Goal: Task Accomplishment & Management: Manage account settings

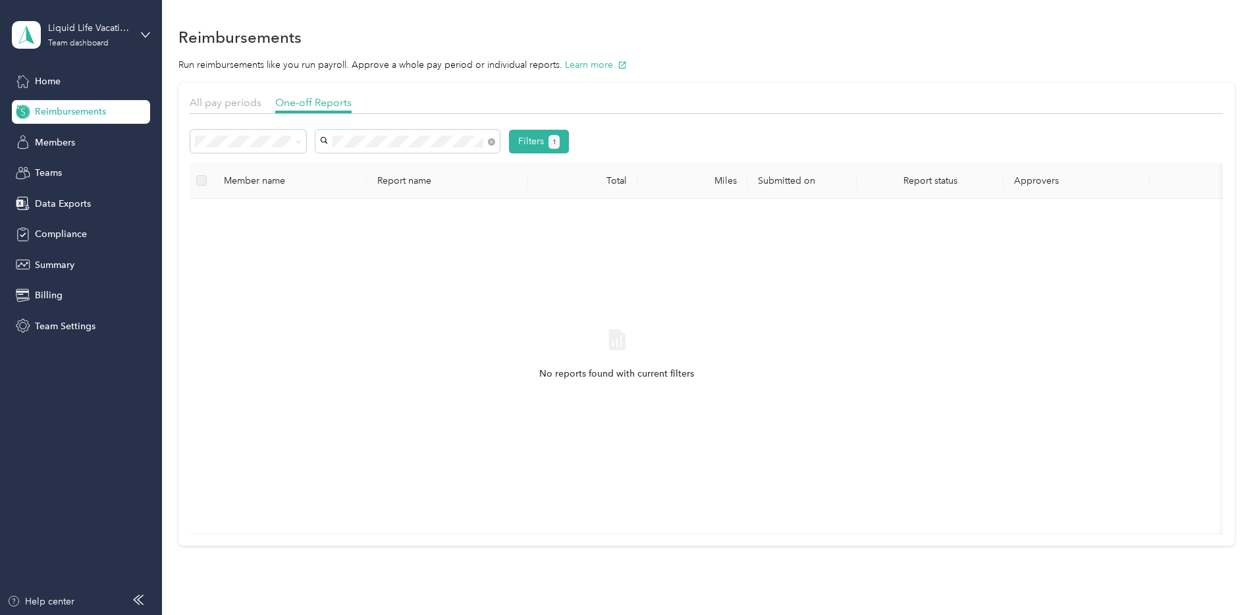
click at [439, 167] on span "[PERSON_NAME]" at bounding box center [449, 165] width 73 height 11
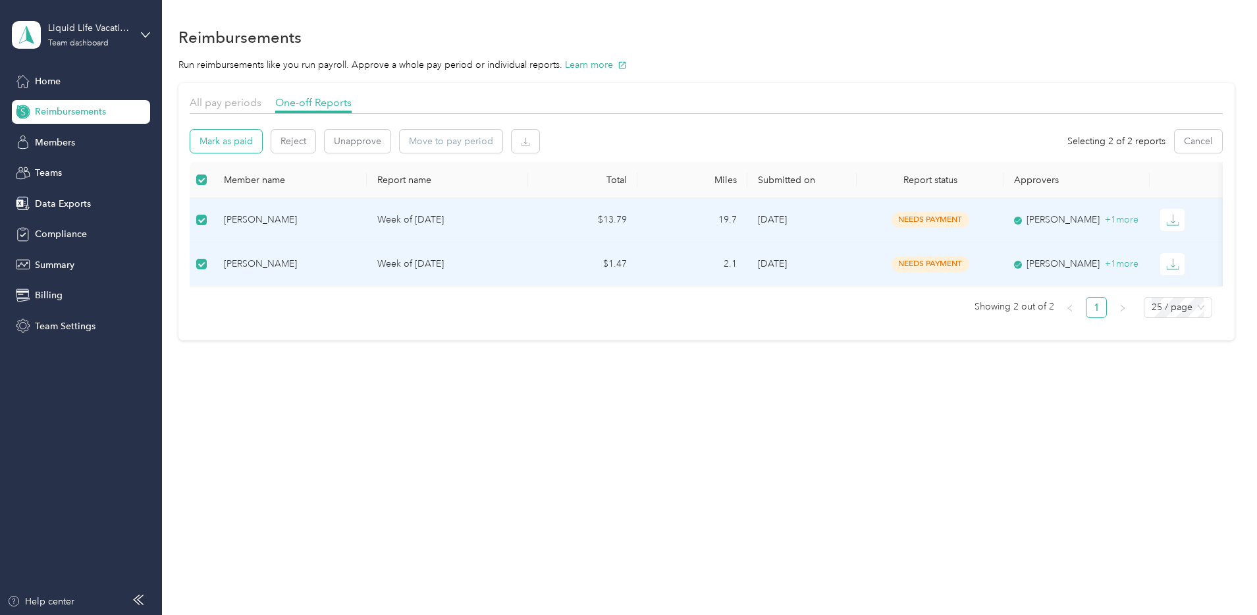
click at [262, 147] on button "Mark as paid" at bounding box center [226, 141] width 72 height 23
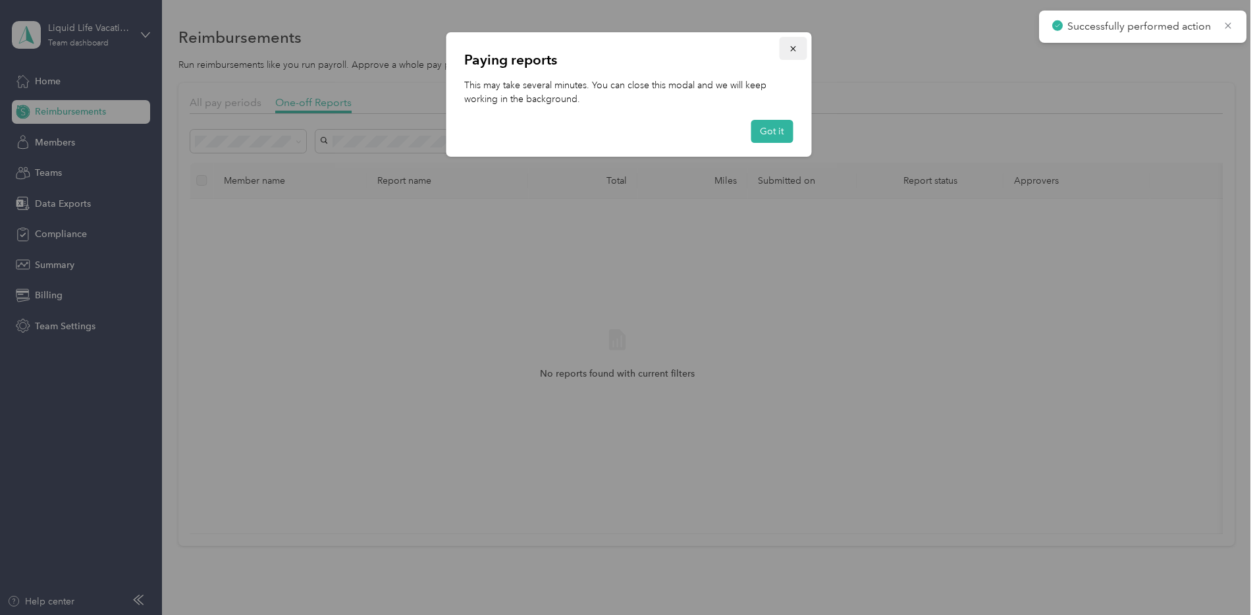
click at [794, 50] on icon "button" at bounding box center [792, 48] width 5 height 5
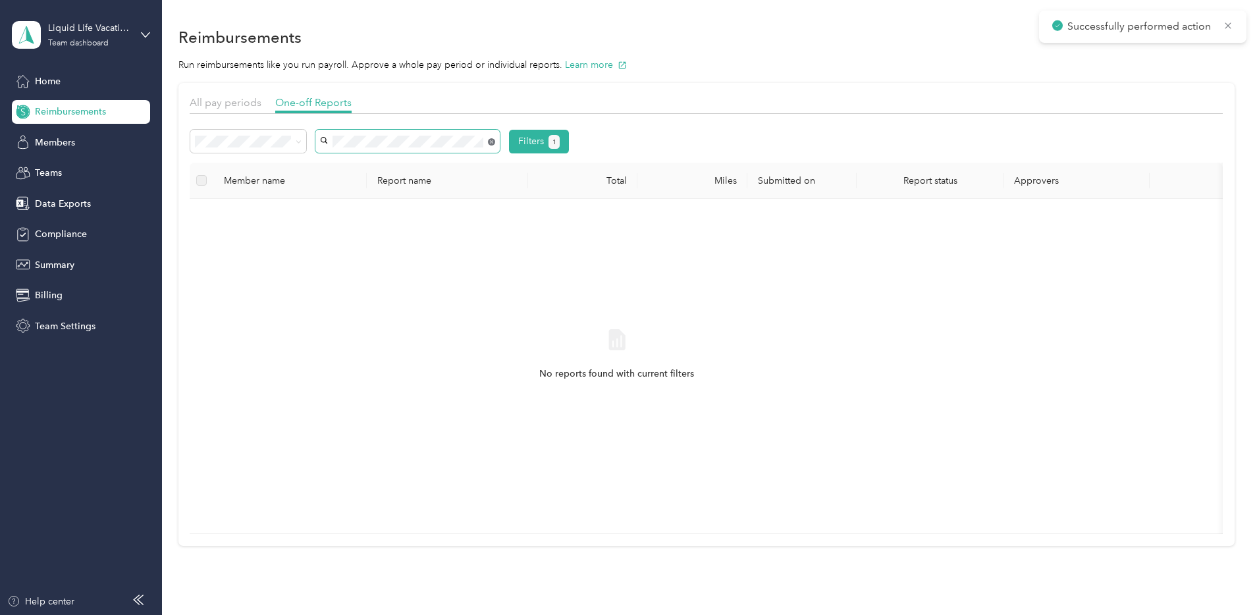
click at [495, 141] on icon at bounding box center [491, 141] width 7 height 7
click at [444, 162] on span "[PERSON_NAME]" at bounding box center [449, 165] width 73 height 11
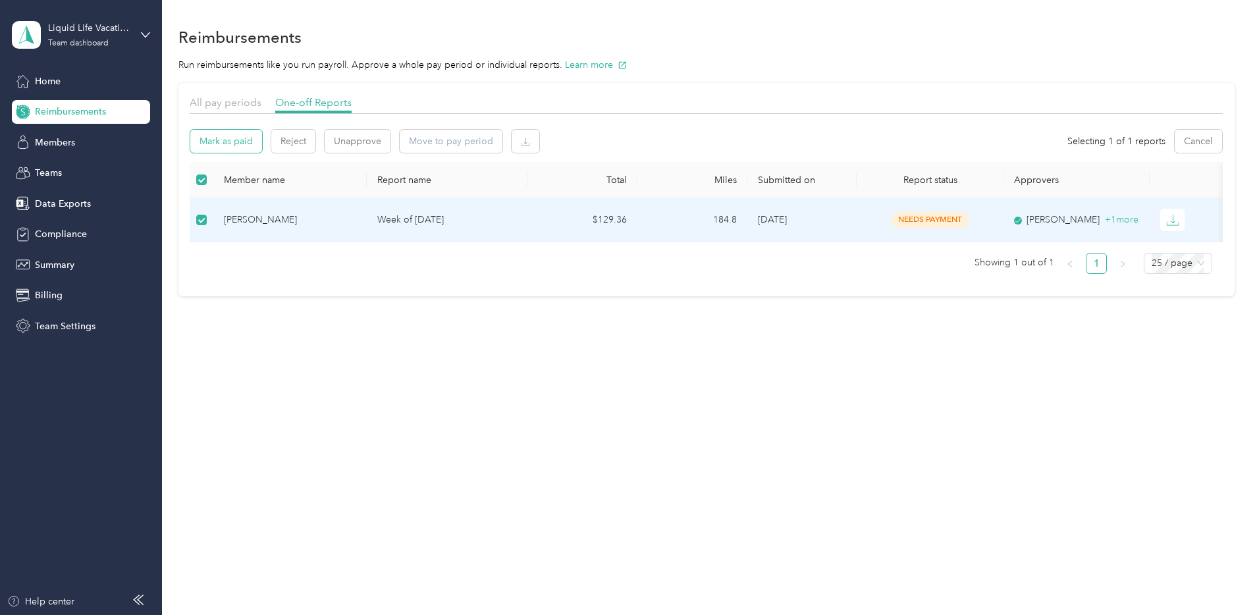
click at [262, 140] on button "Mark as paid" at bounding box center [226, 141] width 72 height 23
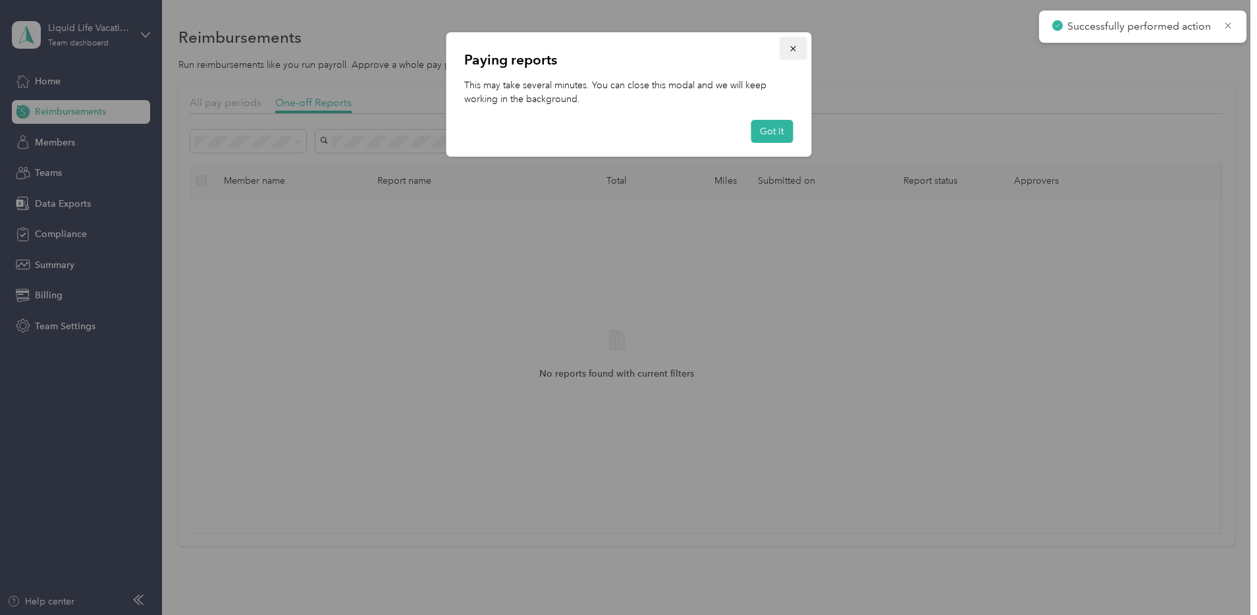
click at [785, 49] on button "button" at bounding box center [793, 48] width 28 height 23
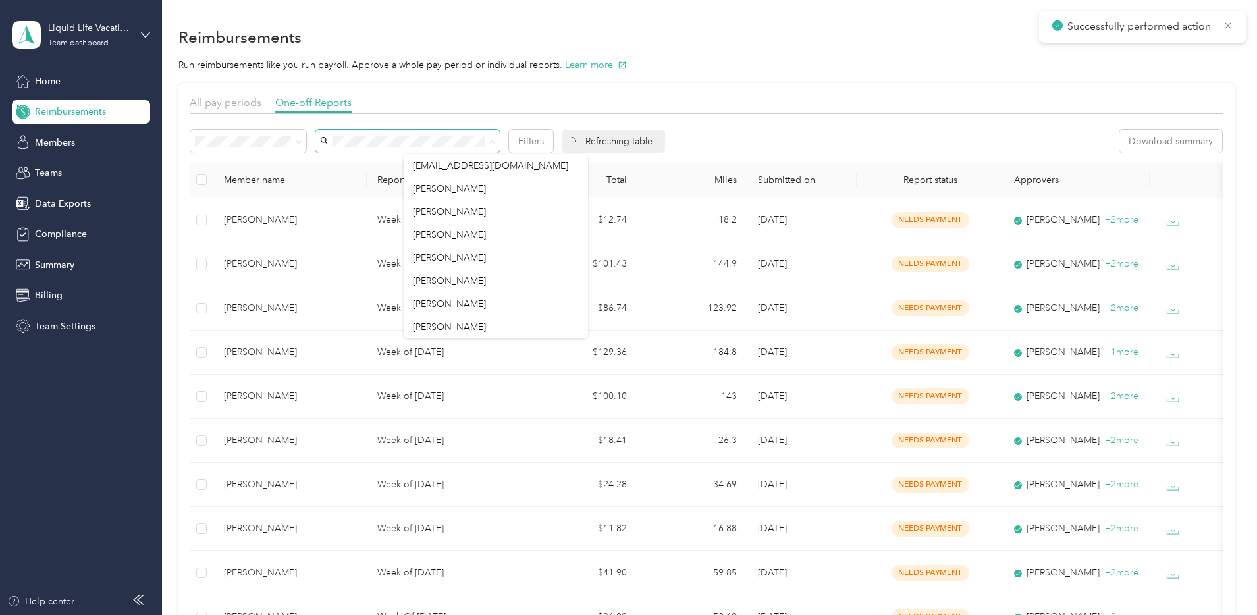
click at [178, 239] on div "All pay periods One-off Reports Filters Refreshing table... Download summary Me…" at bounding box center [706, 432] width 1056 height 698
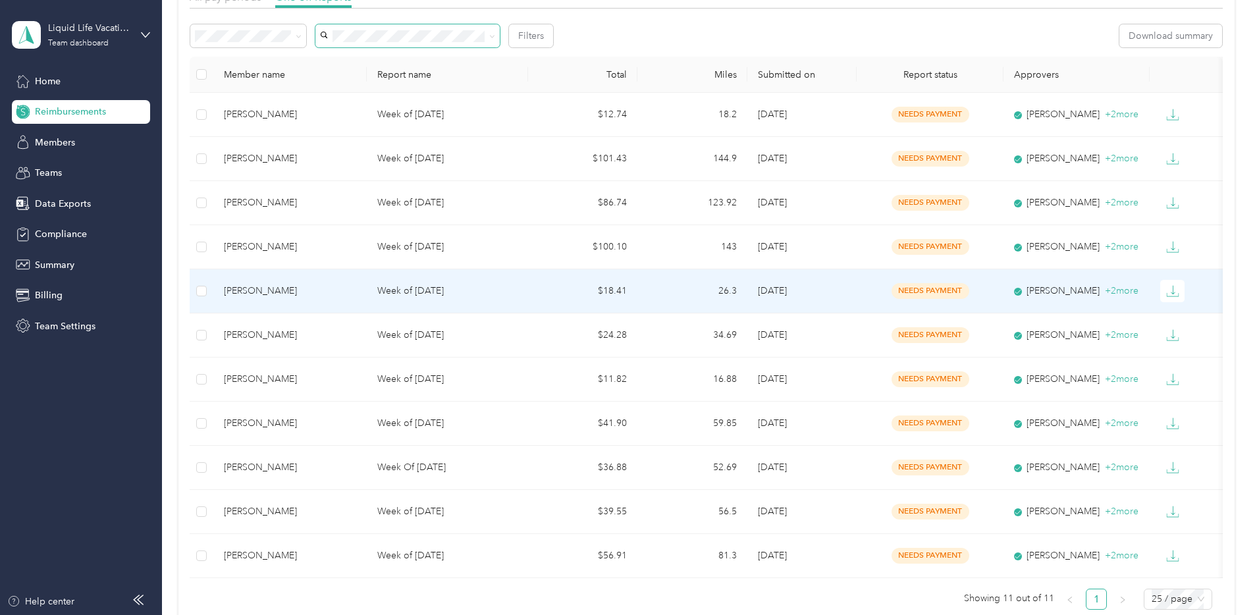
scroll to position [108, 0]
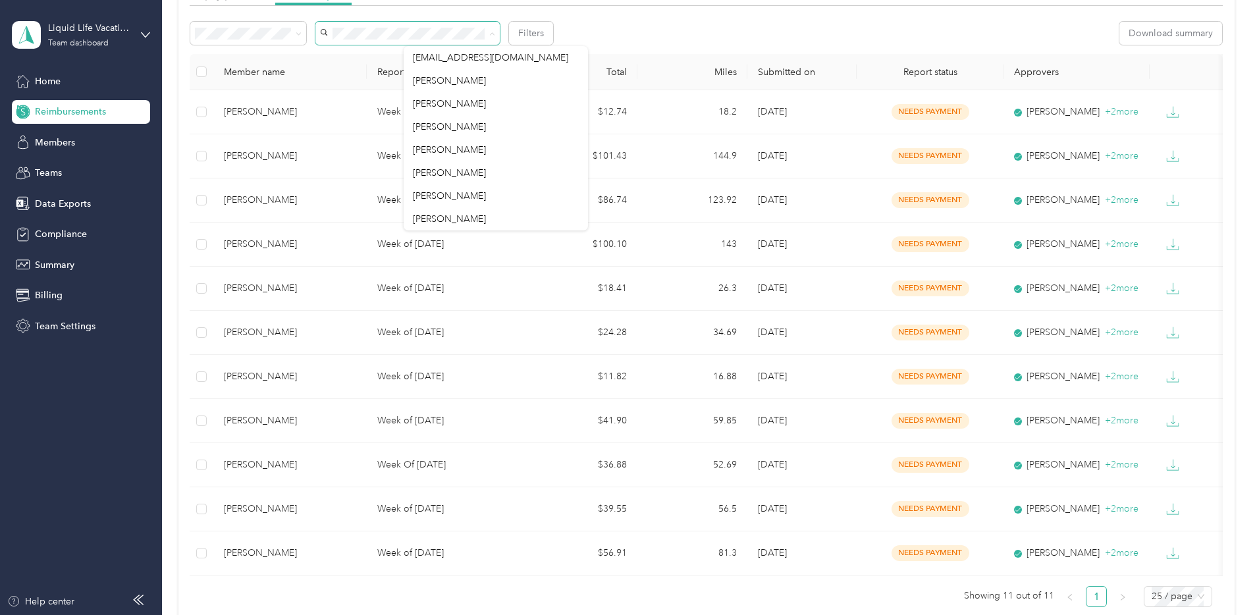
scroll to position [76, 0]
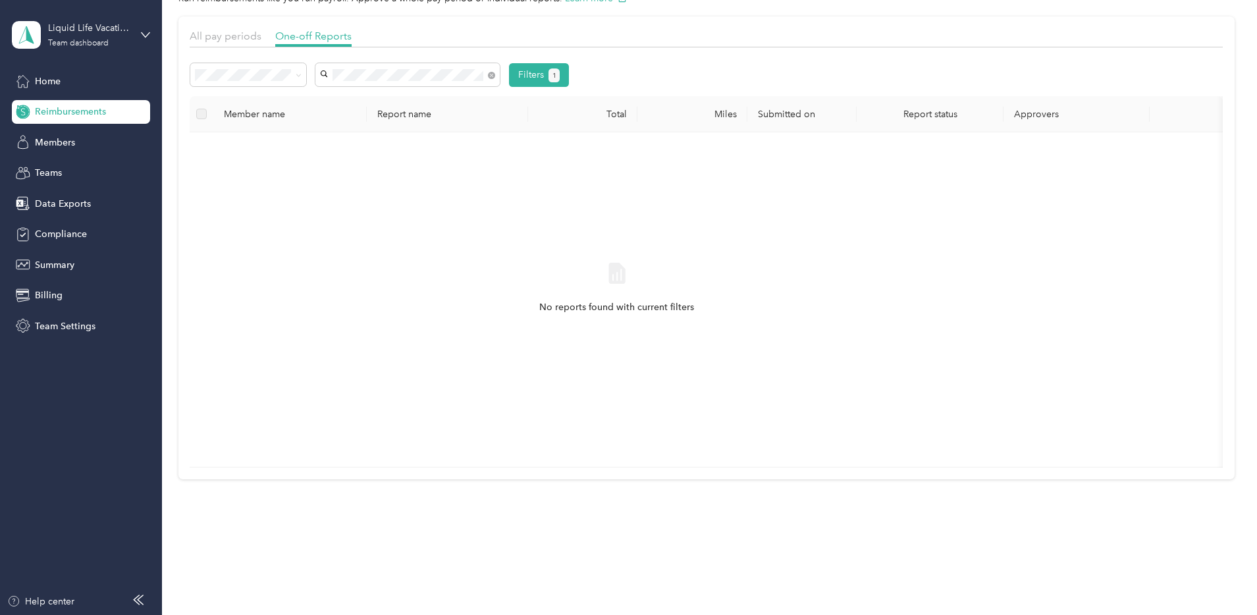
click at [459, 89] on span "[PERSON_NAME]" at bounding box center [449, 88] width 73 height 11
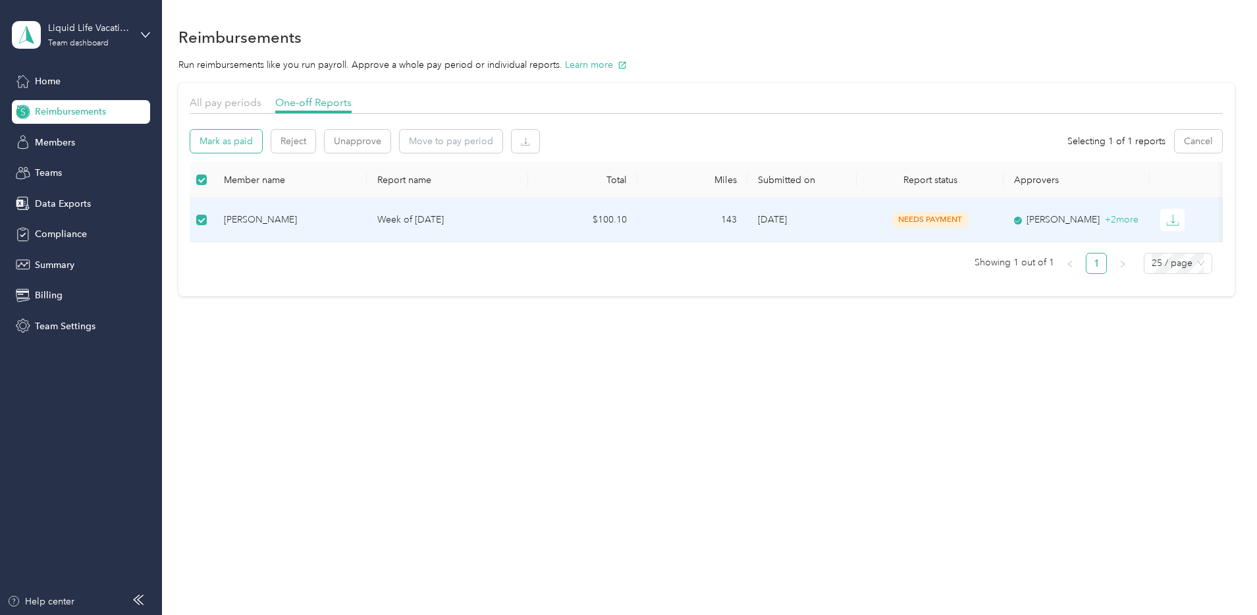
click at [262, 142] on button "Mark as paid" at bounding box center [226, 141] width 72 height 23
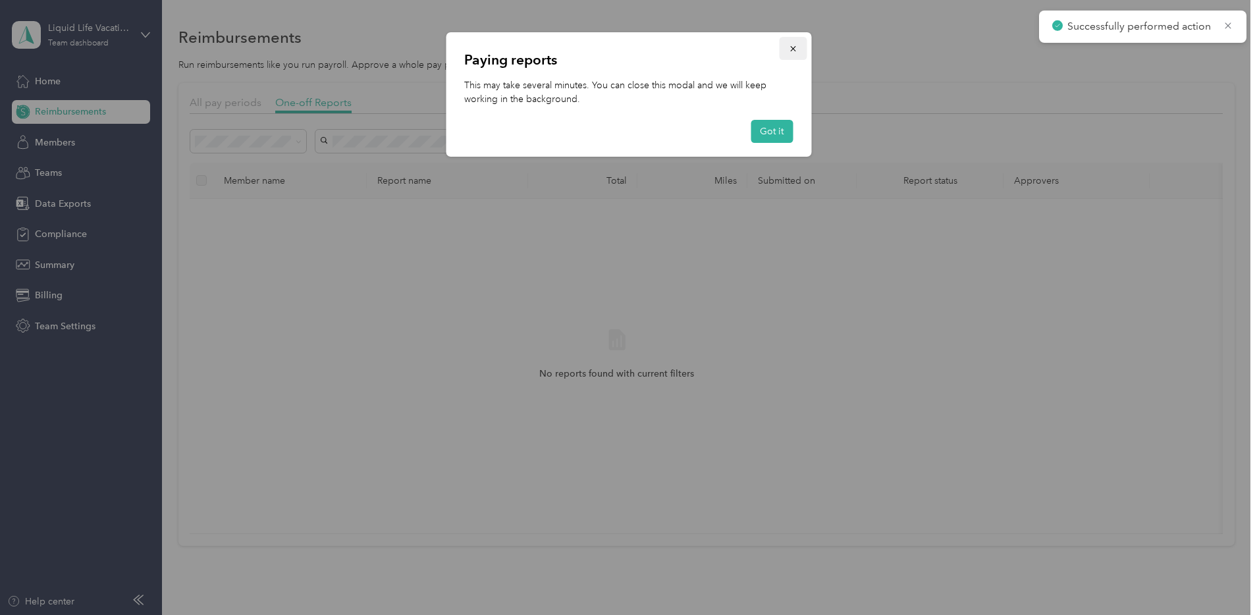
click at [799, 51] on button "button" at bounding box center [793, 48] width 28 height 23
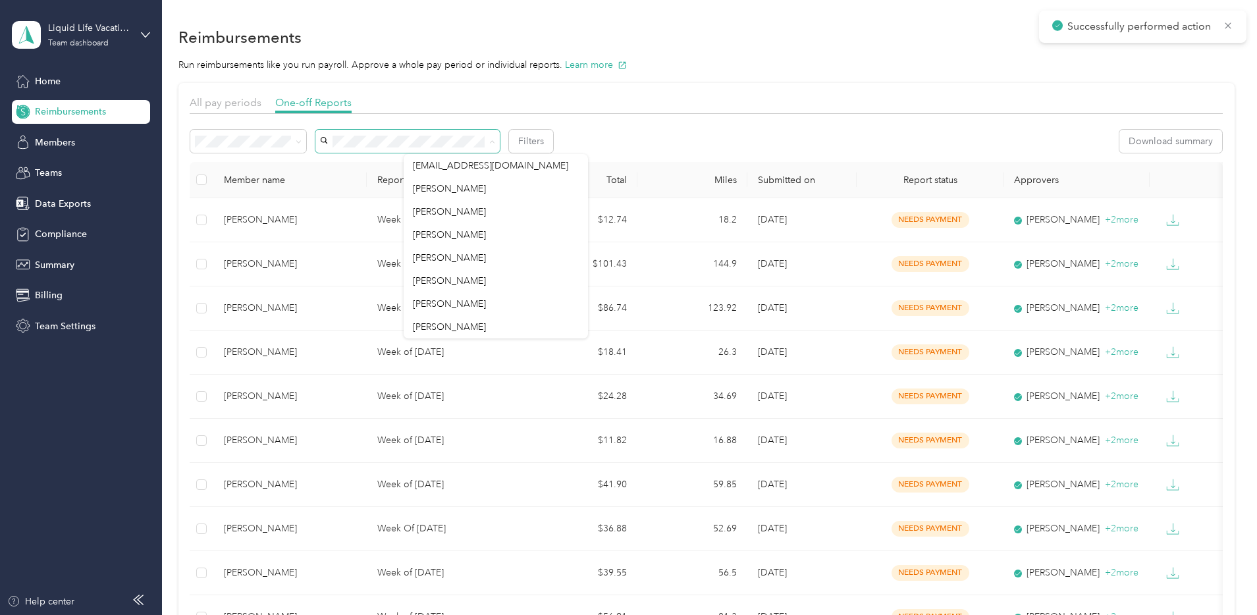
click at [224, 244] on div "All pay periods One-off Reports Filters Download summary Member name Report nam…" at bounding box center [706, 388] width 1056 height 610
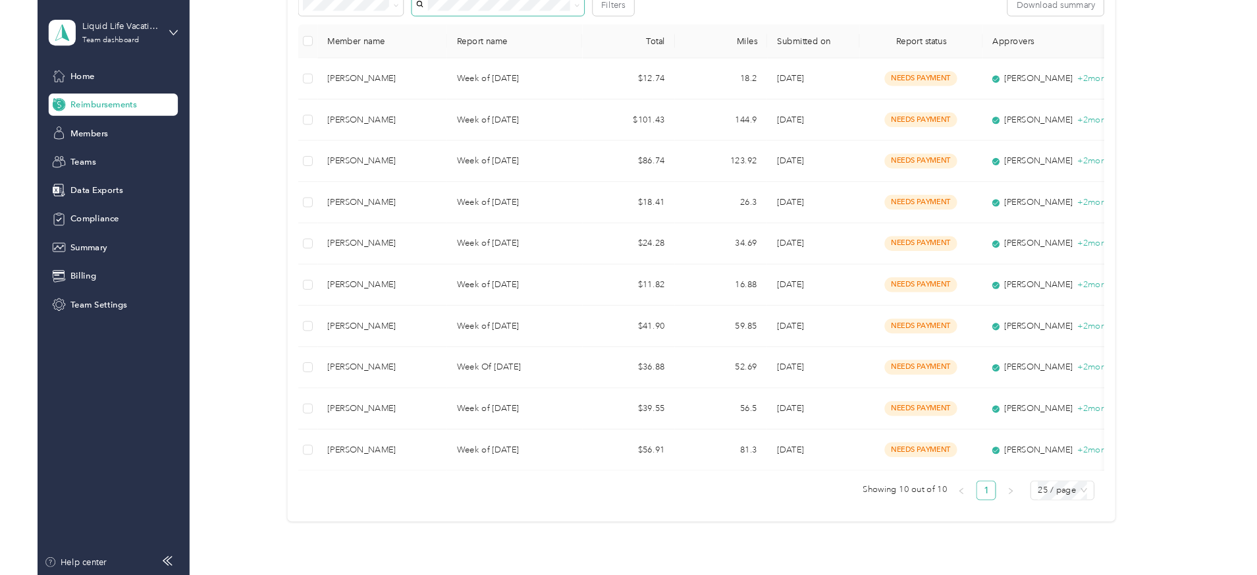
scroll to position [136, 0]
